Goal: Browse casually

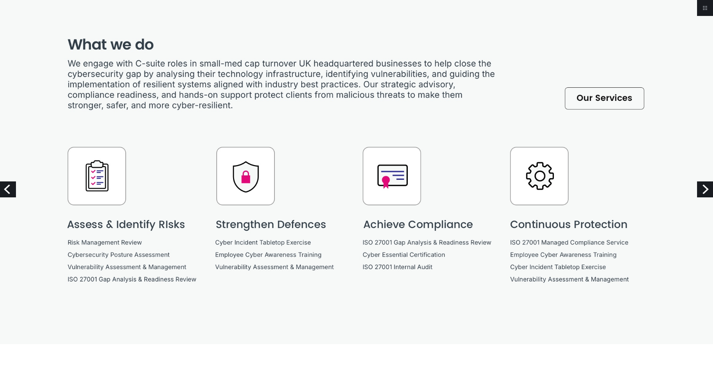
scroll to position [598, 0]
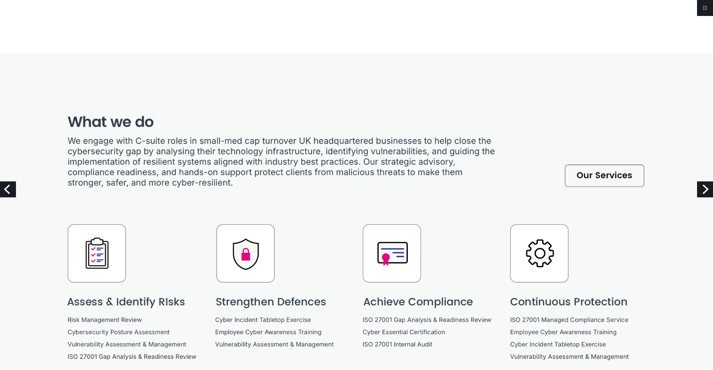
scroll to position [558, 0]
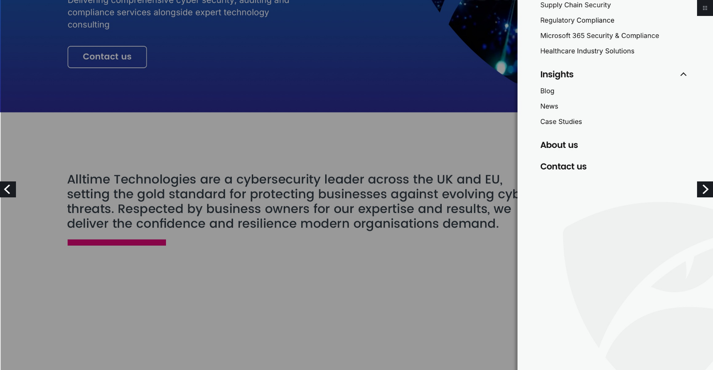
scroll to position [277, 0]
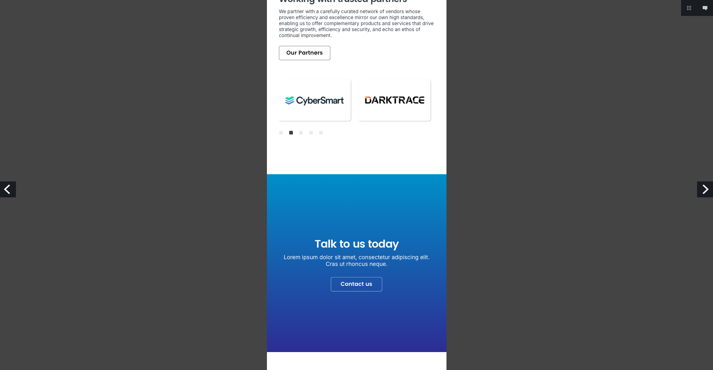
scroll to position [2416, 0]
